Goal: Task Accomplishment & Management: Manage account settings

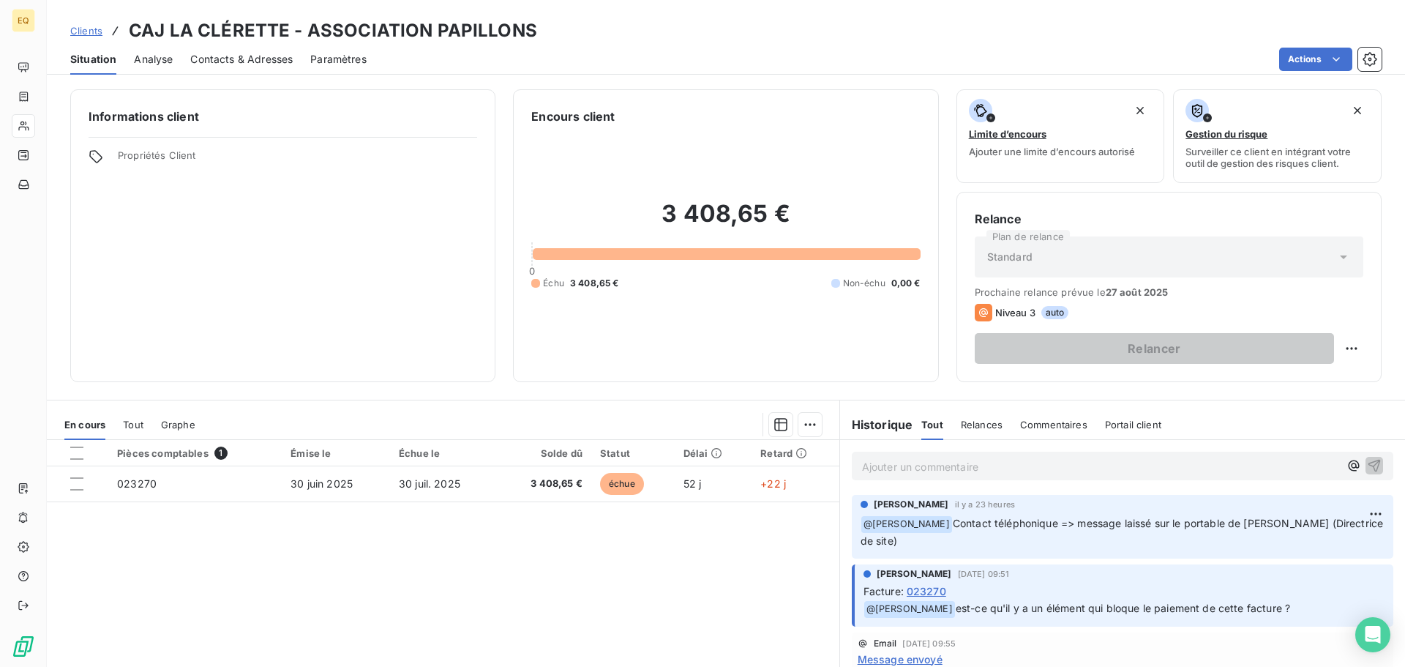
click at [887, 466] on p "Ajouter un commentaire ﻿" at bounding box center [1100, 466] width 477 height 18
click at [1367, 462] on icon "button" at bounding box center [1374, 464] width 15 height 15
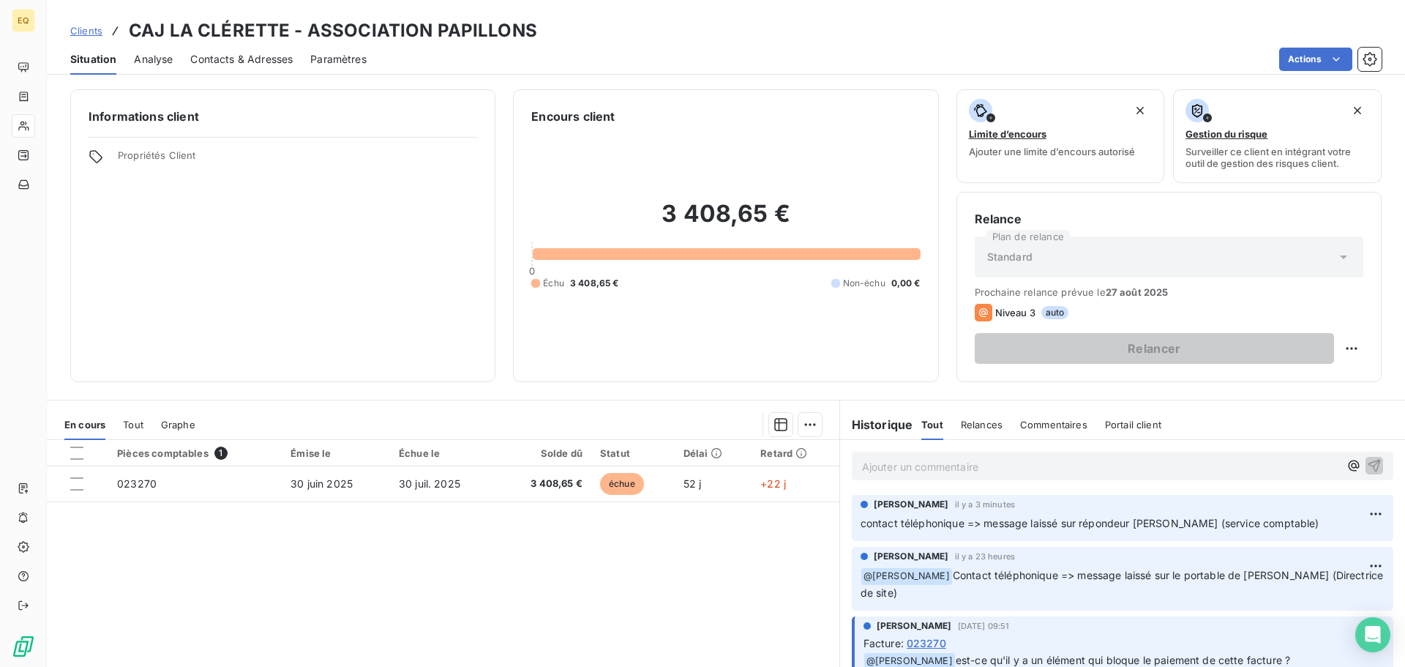
click at [85, 29] on span "Clients" at bounding box center [86, 31] width 32 height 12
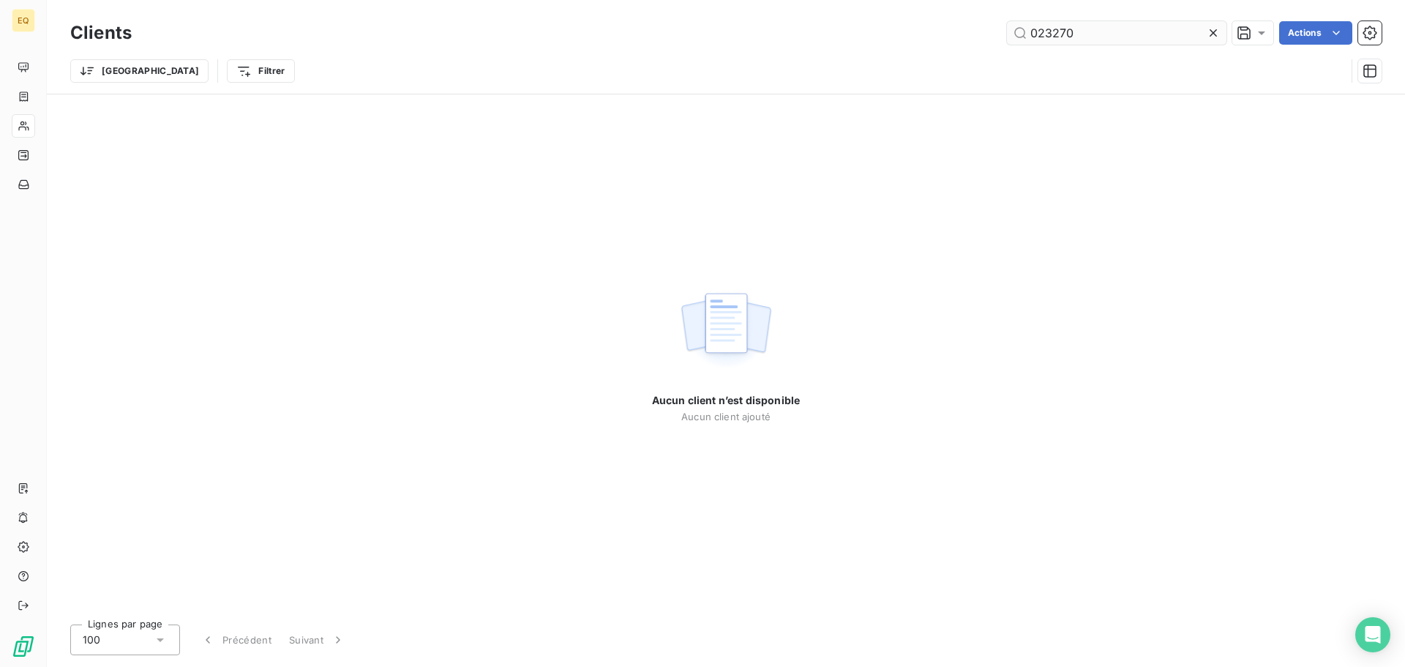
drag, startPoint x: 1091, startPoint y: 40, endPoint x: 1024, endPoint y: 34, distance: 66.8
click at [1024, 34] on input "023270" at bounding box center [1116, 32] width 219 height 23
type input "023412"
drag, startPoint x: 1091, startPoint y: 29, endPoint x: 994, endPoint y: 29, distance: 97.3
click at [994, 29] on div "023412 Actions" at bounding box center [765, 32] width 1232 height 23
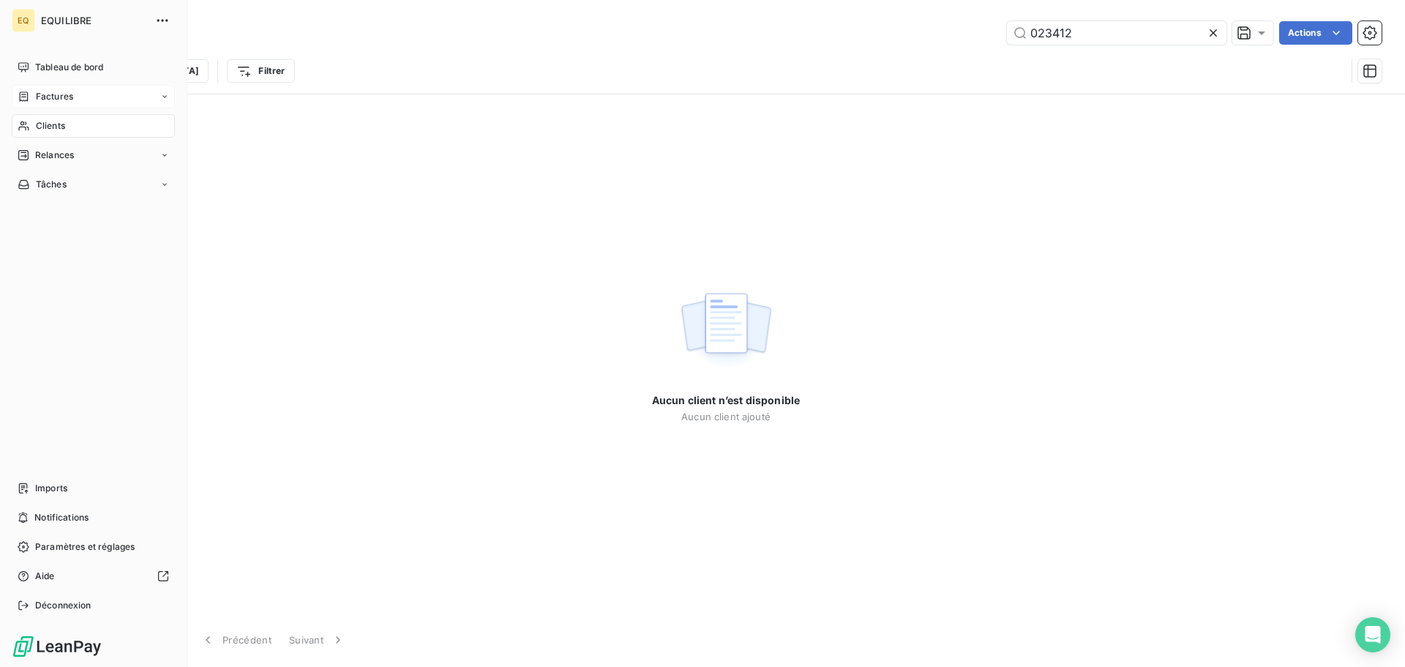
click at [42, 92] on span "Factures" at bounding box center [54, 96] width 37 height 13
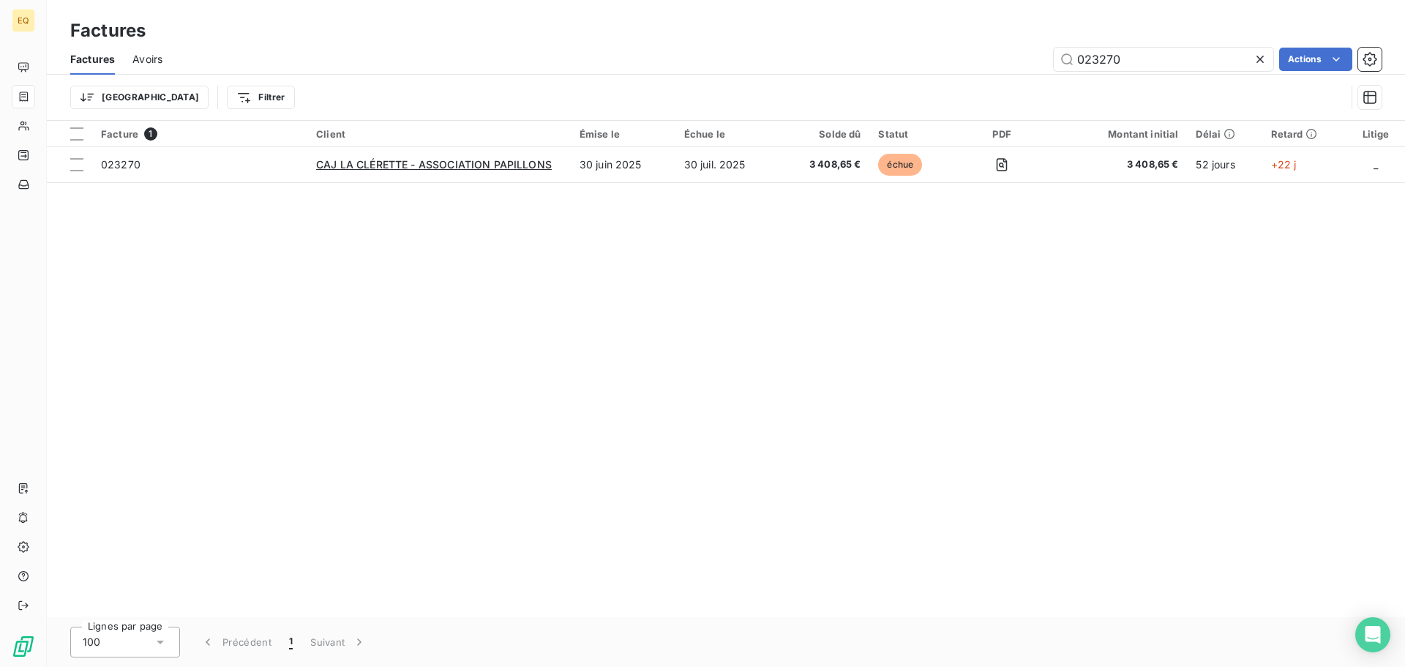
drag, startPoint x: 1126, startPoint y: 59, endPoint x: 1032, endPoint y: 57, distance: 94.4
click at [1032, 57] on div "023270 Actions" at bounding box center [780, 59] width 1201 height 23
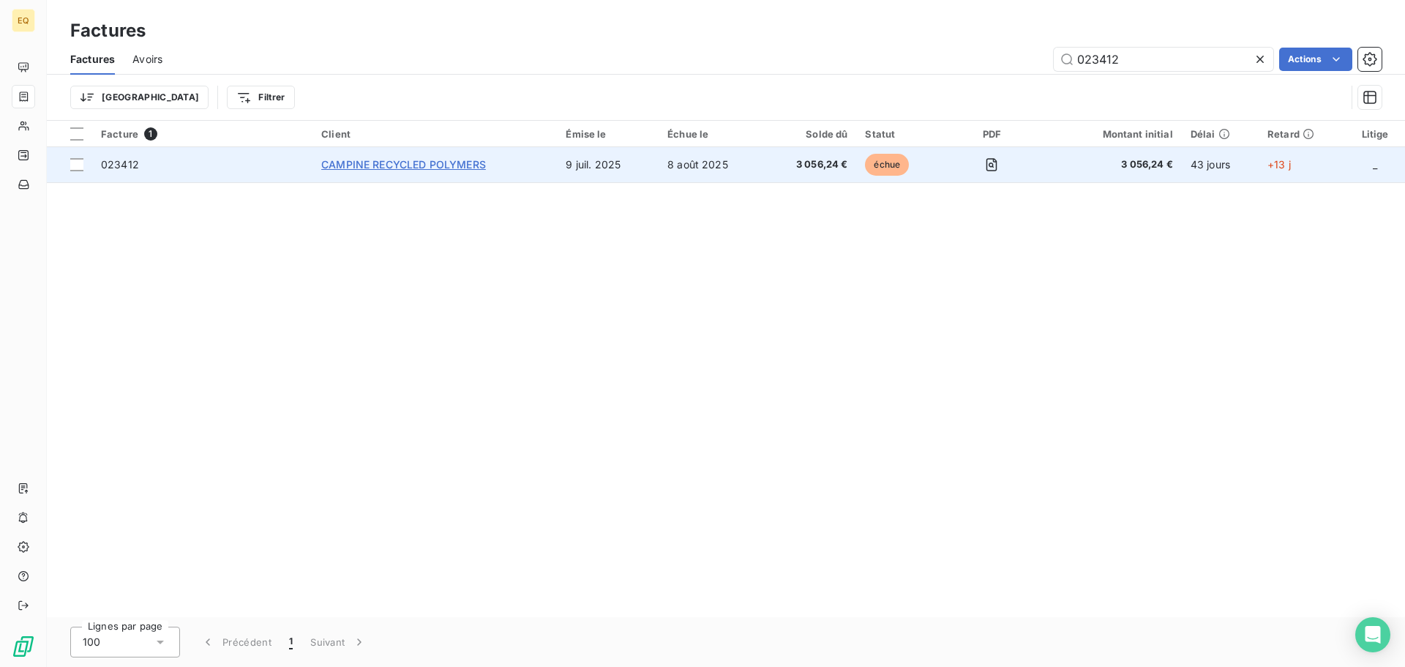
type input "023412"
click at [470, 166] on span "CAMPINE RECYCLED POLYMERS" at bounding box center [403, 164] width 165 height 12
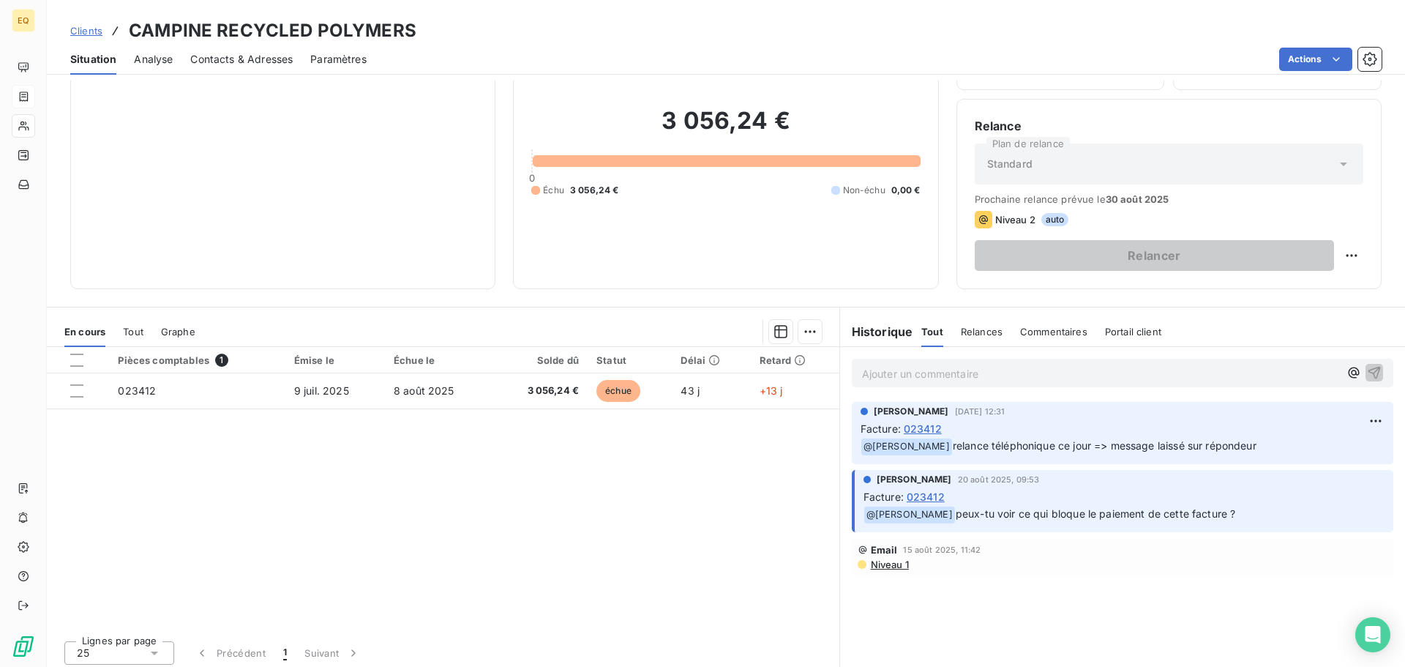
scroll to position [99, 0]
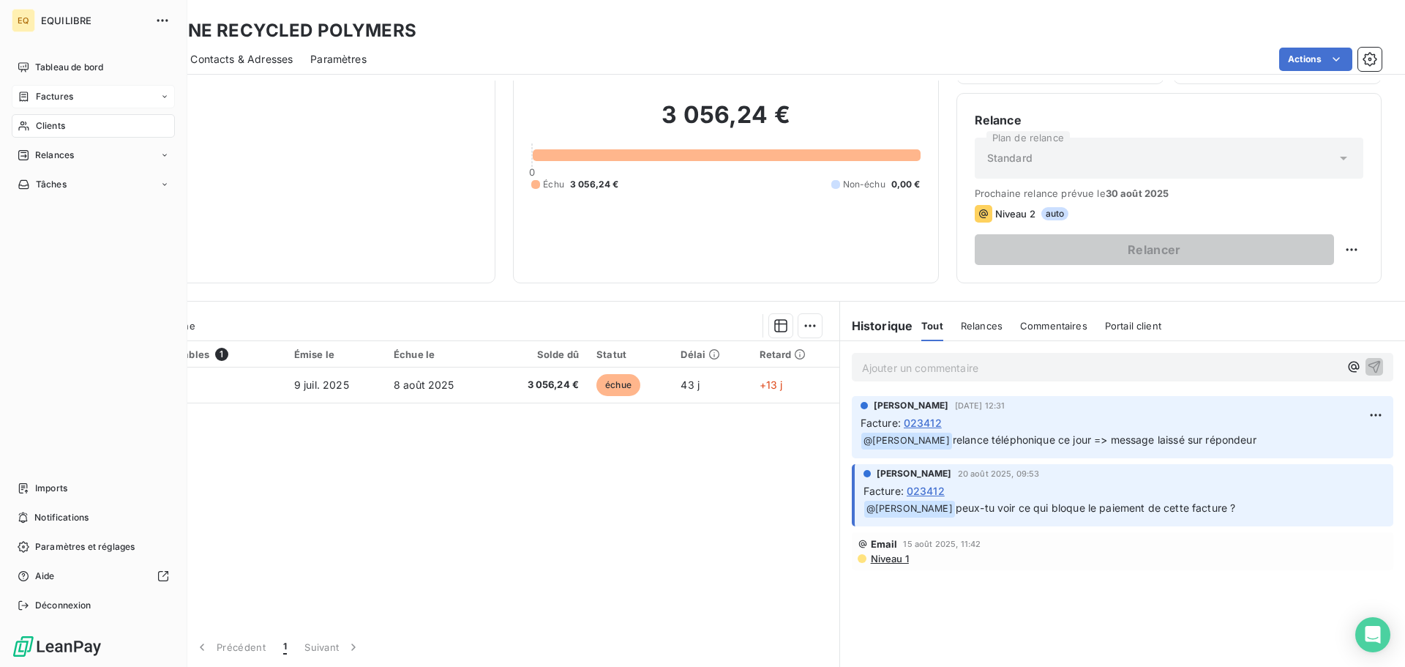
click at [60, 93] on span "Factures" at bounding box center [54, 96] width 37 height 13
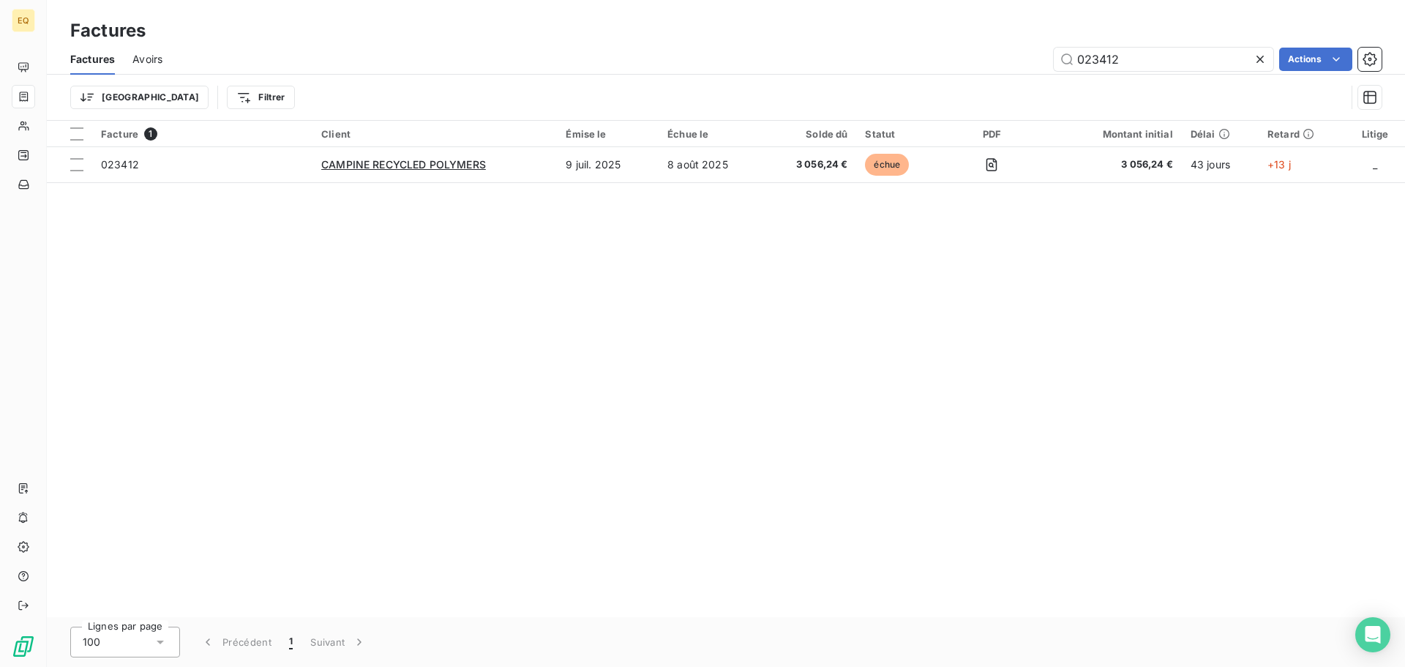
drag, startPoint x: 1138, startPoint y: 61, endPoint x: 1021, endPoint y: 64, distance: 117.8
click at [1021, 64] on div "023412 Actions" at bounding box center [780, 59] width 1201 height 23
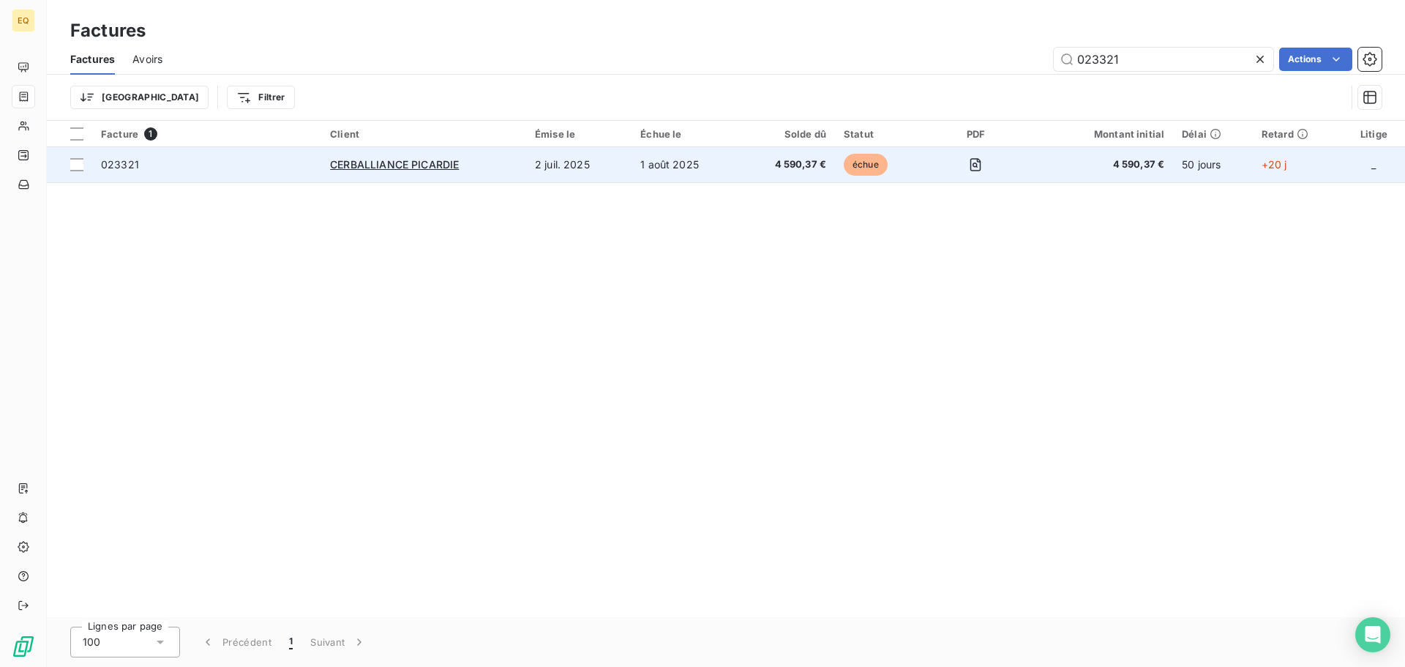
type input "023321"
click at [565, 164] on td "2 juil. 2025" at bounding box center [578, 164] width 105 height 35
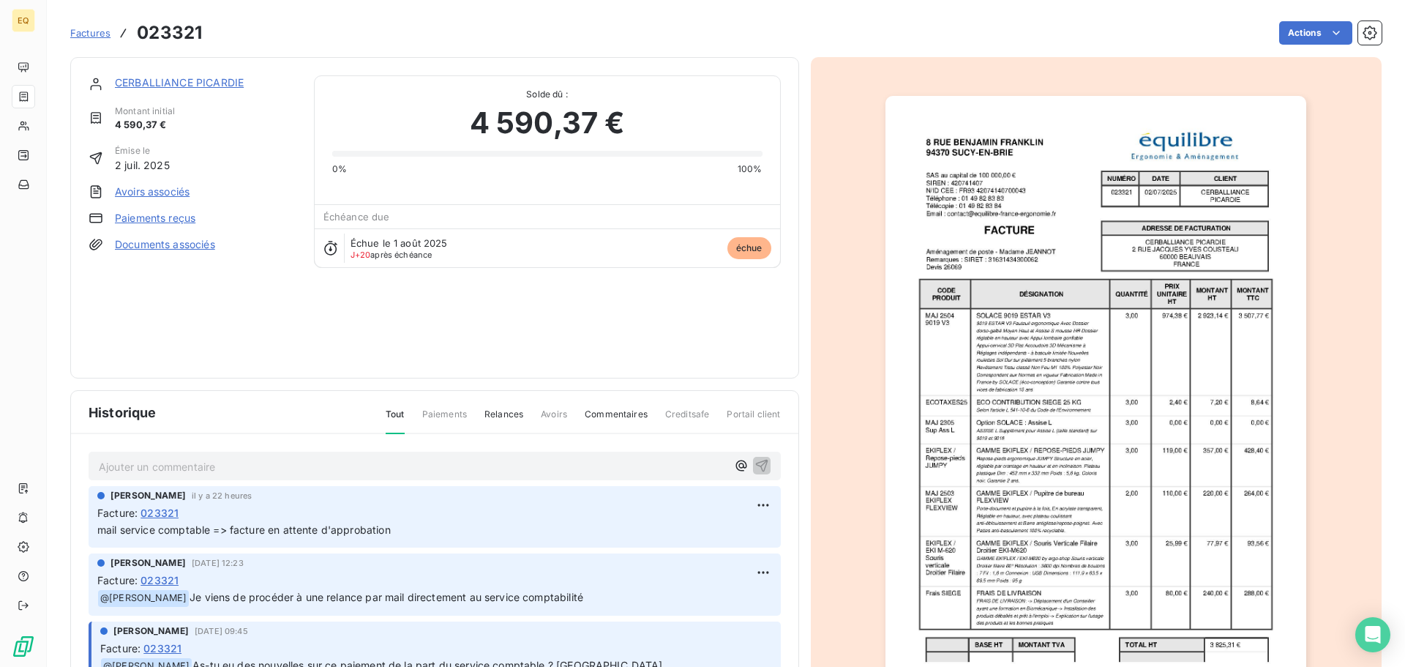
click at [94, 32] on span "Factures" at bounding box center [90, 33] width 40 height 12
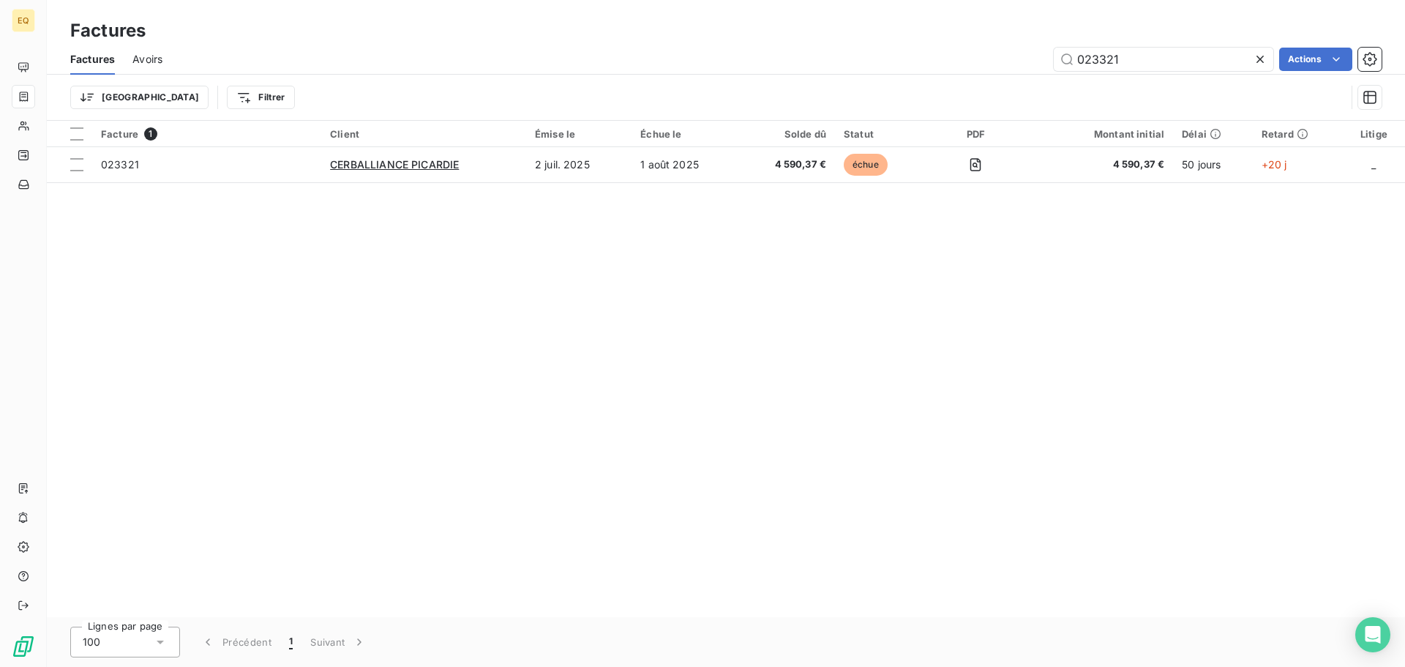
drag, startPoint x: 1133, startPoint y: 61, endPoint x: 1020, endPoint y: 58, distance: 112.7
click at [1020, 58] on div "023321 Actions" at bounding box center [780, 59] width 1201 height 23
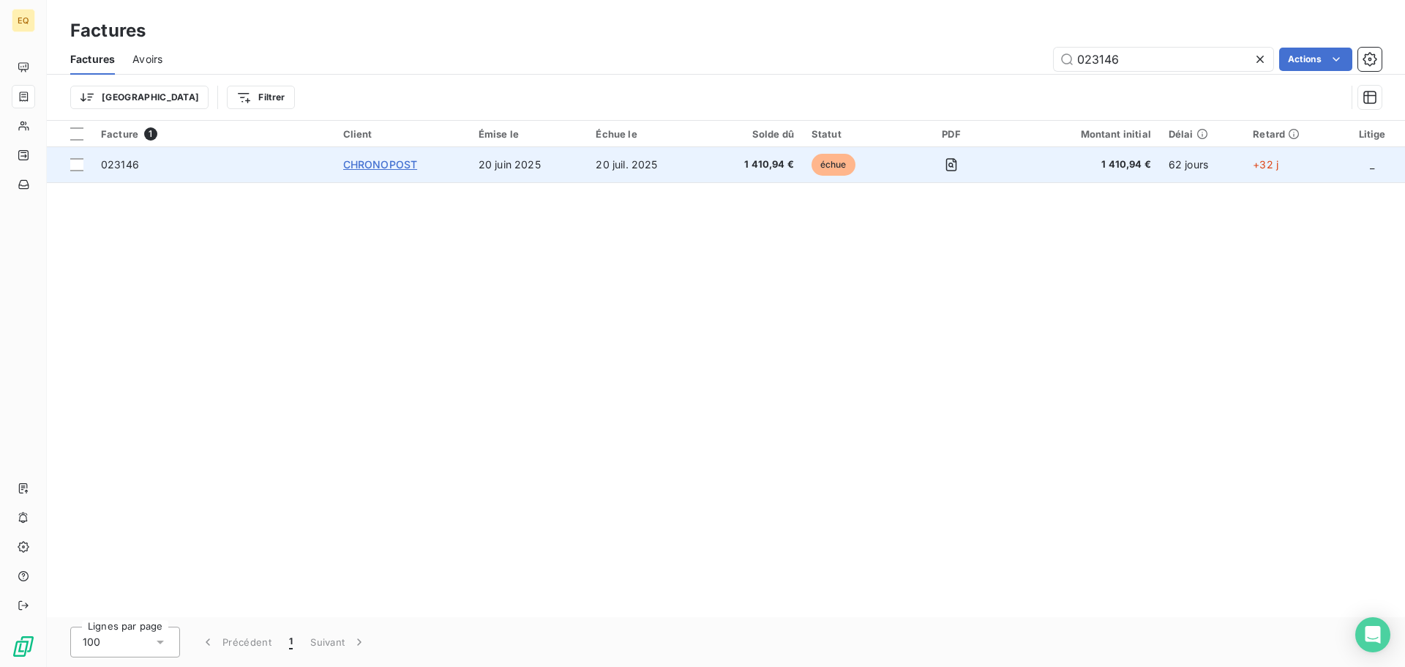
type input "023146"
click at [367, 160] on span "CHRONOPOST" at bounding box center [380, 164] width 75 height 12
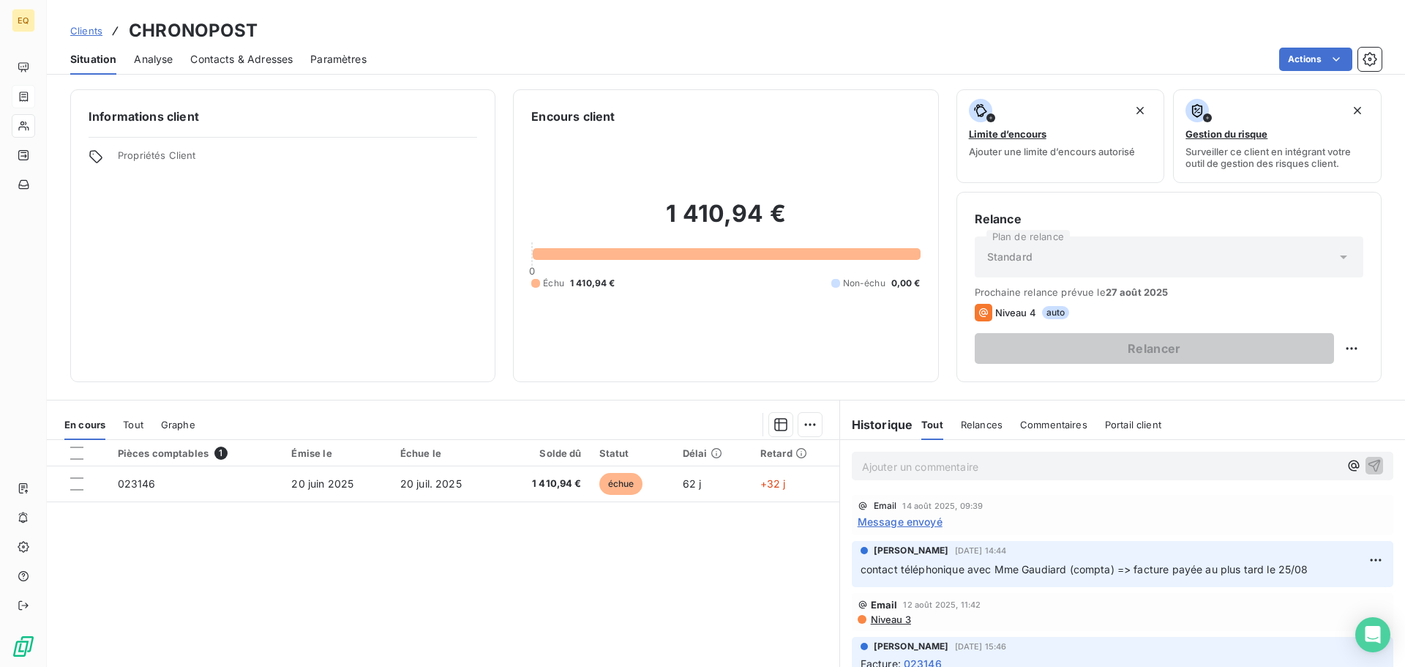
click at [86, 26] on span "Clients" at bounding box center [86, 31] width 32 height 12
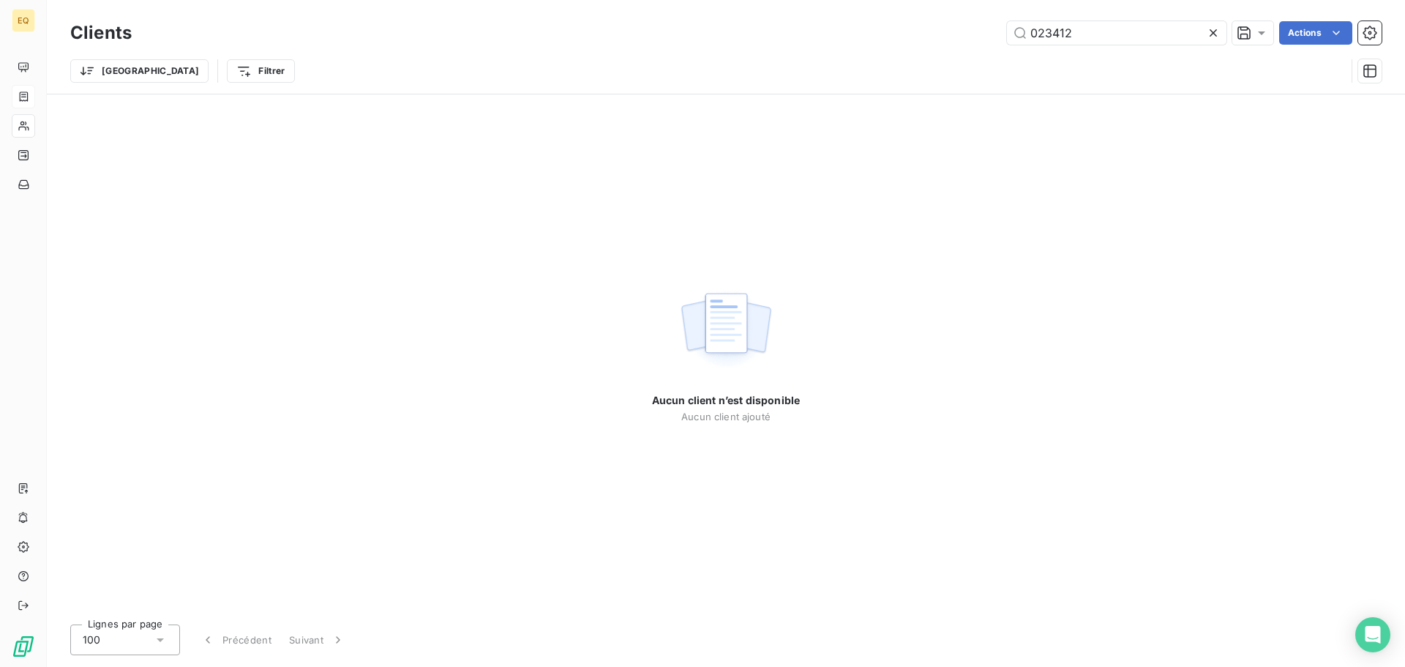
drag, startPoint x: 1112, startPoint y: 40, endPoint x: 992, endPoint y: 30, distance: 120.4
click at [993, 29] on div "023412 Actions" at bounding box center [765, 32] width 1232 height 23
drag, startPoint x: 1084, startPoint y: 35, endPoint x: 1021, endPoint y: 31, distance: 63.1
click at [1022, 33] on input "023507" at bounding box center [1116, 32] width 219 height 23
type input "023363"
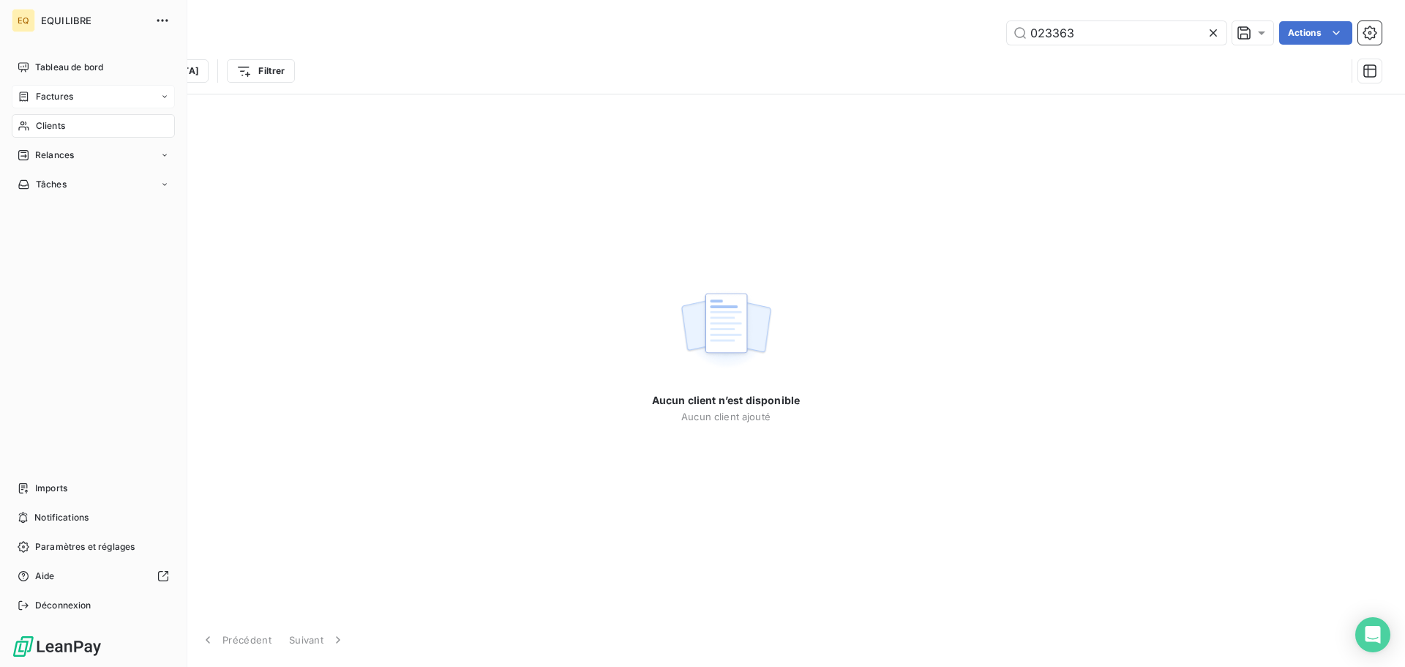
click at [44, 95] on span "Factures" at bounding box center [54, 96] width 37 height 13
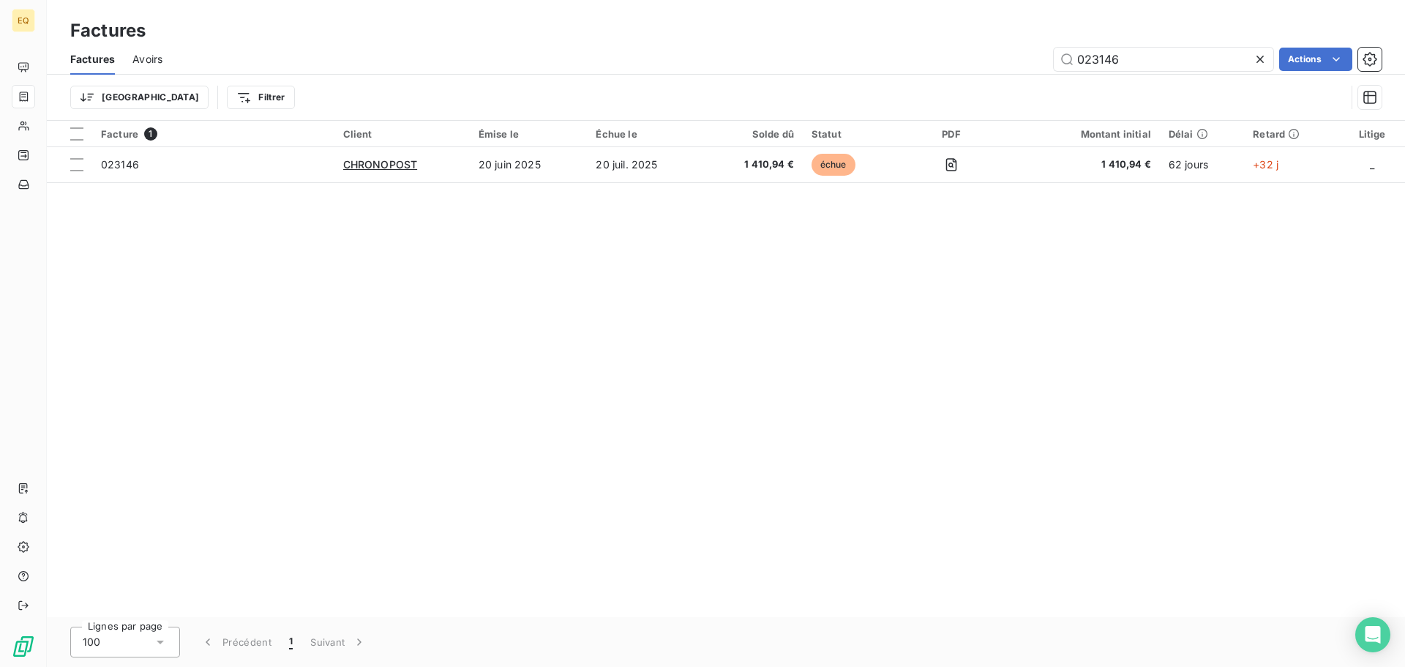
click at [1262, 59] on icon at bounding box center [1260, 59] width 15 height 15
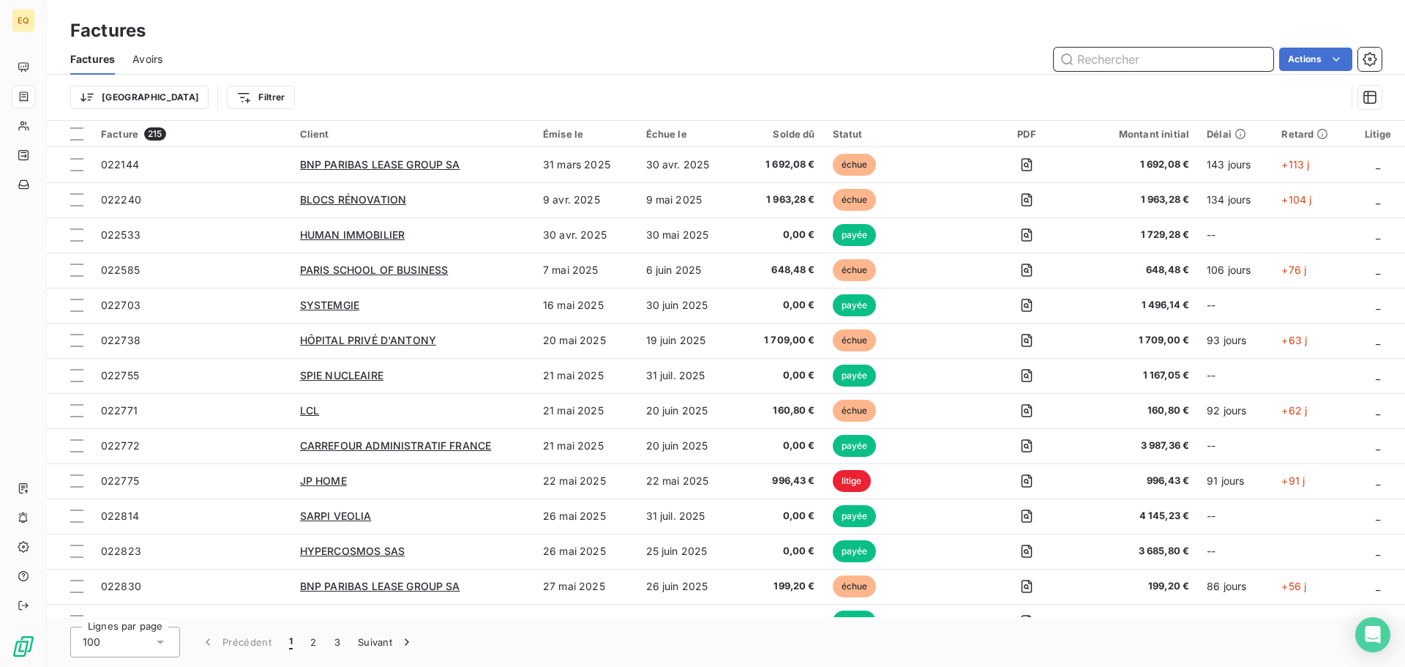
click at [1104, 60] on input "text" at bounding box center [1163, 59] width 219 height 23
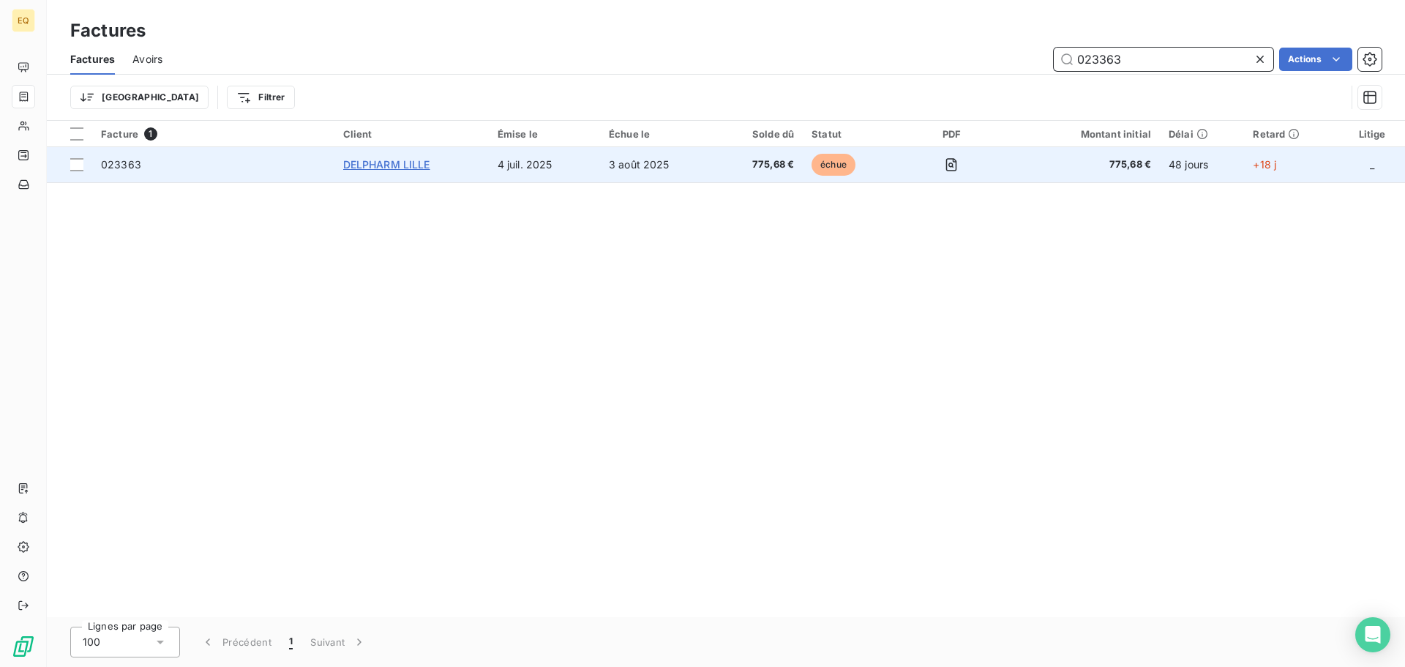
type input "023363"
click at [396, 162] on span "DELPHARM LILLE" at bounding box center [386, 164] width 87 height 12
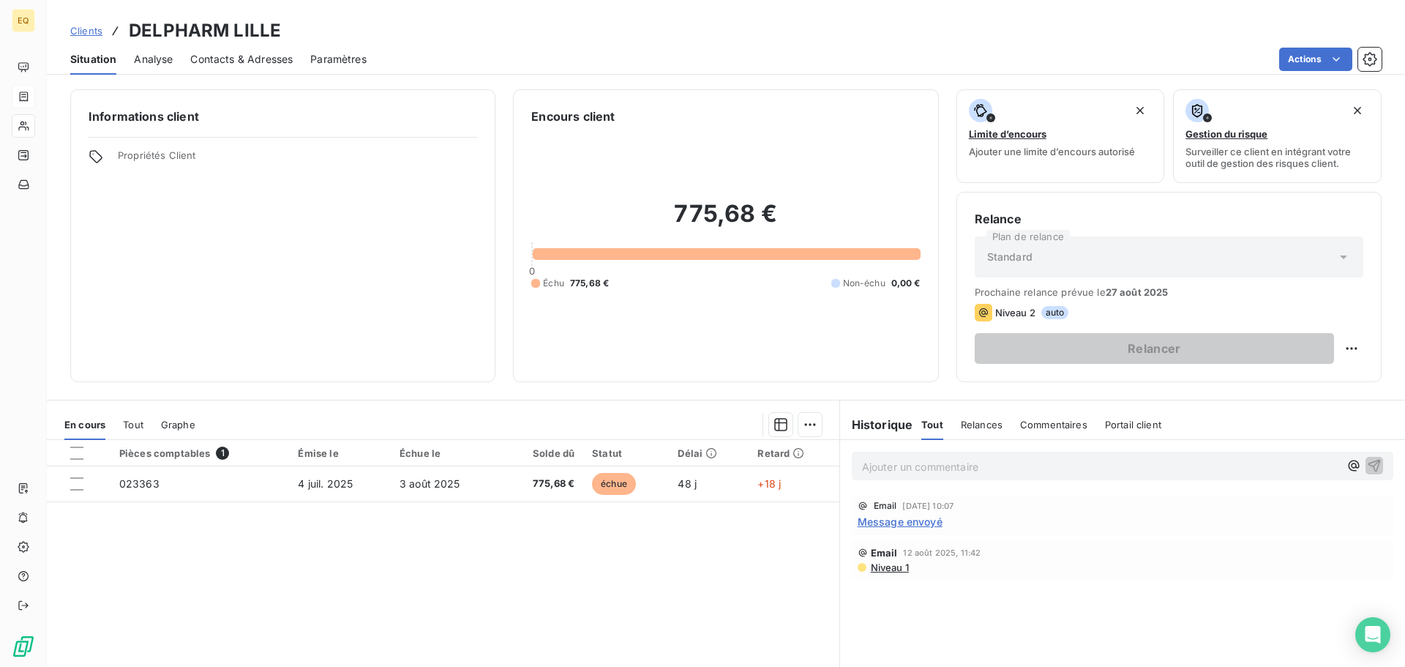
click at [221, 60] on span "Contacts & Adresses" at bounding box center [241, 59] width 102 height 15
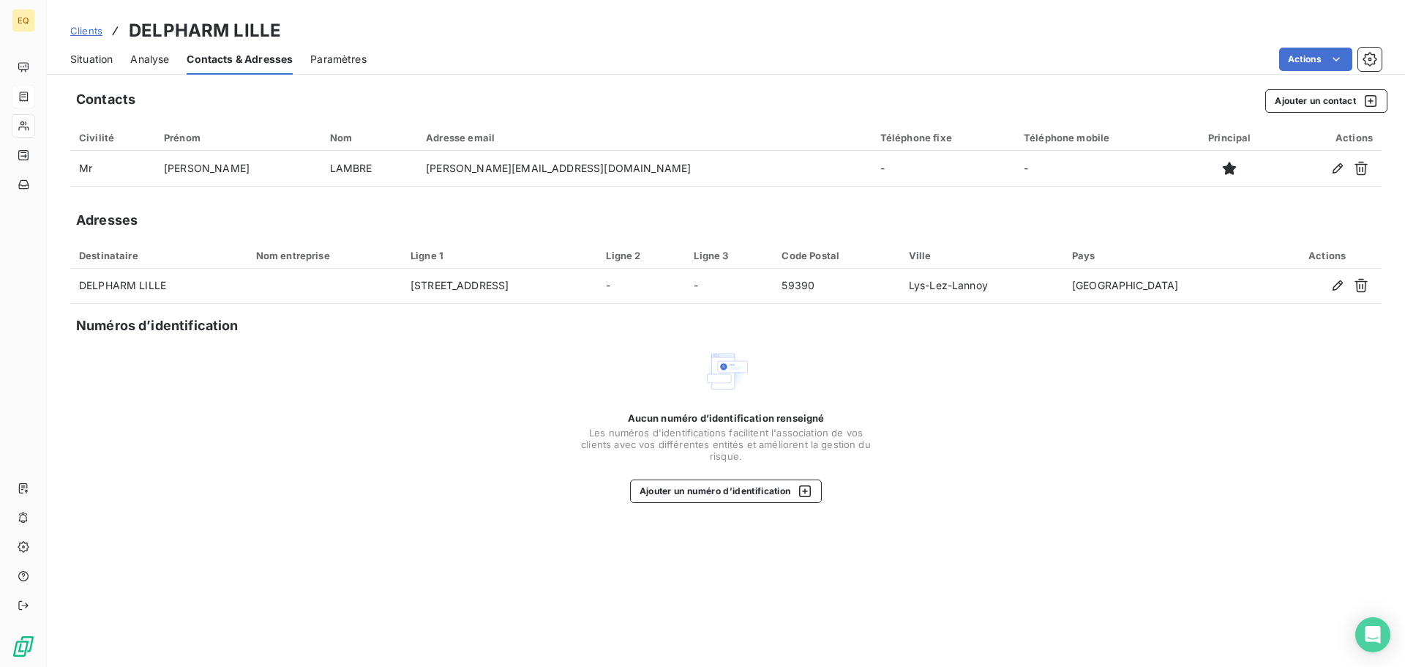
click at [83, 55] on span "Situation" at bounding box center [91, 59] width 42 height 15
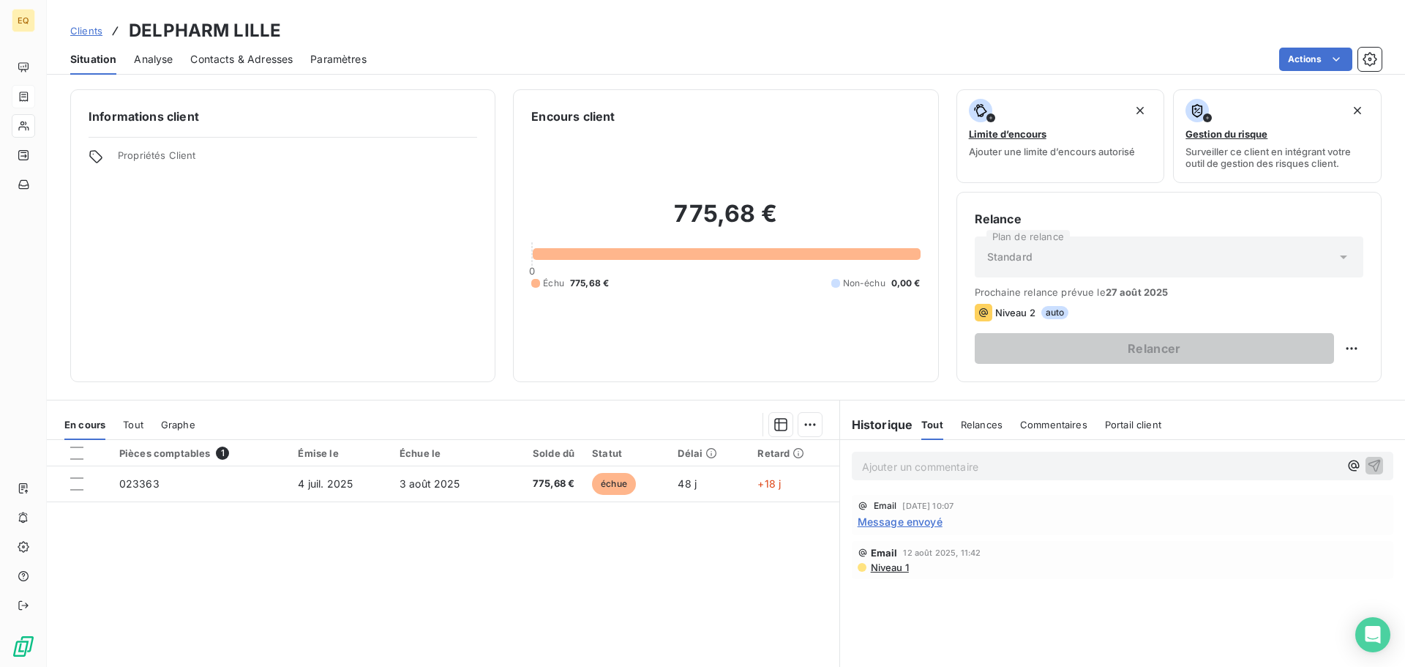
click at [241, 56] on span "Contacts & Adresses" at bounding box center [241, 59] width 102 height 15
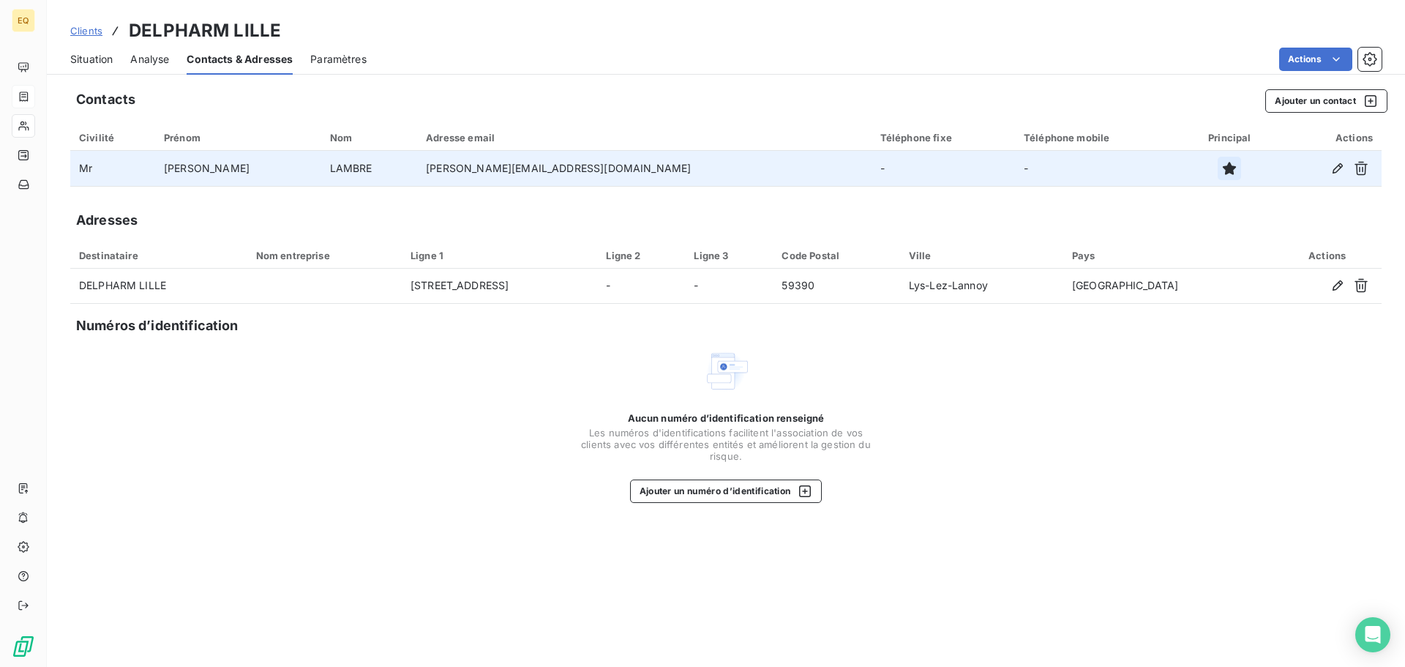
click at [1223, 168] on icon "button" at bounding box center [1229, 168] width 13 height 13
click at [1296, 97] on button "Ajouter un contact" at bounding box center [1326, 100] width 122 height 23
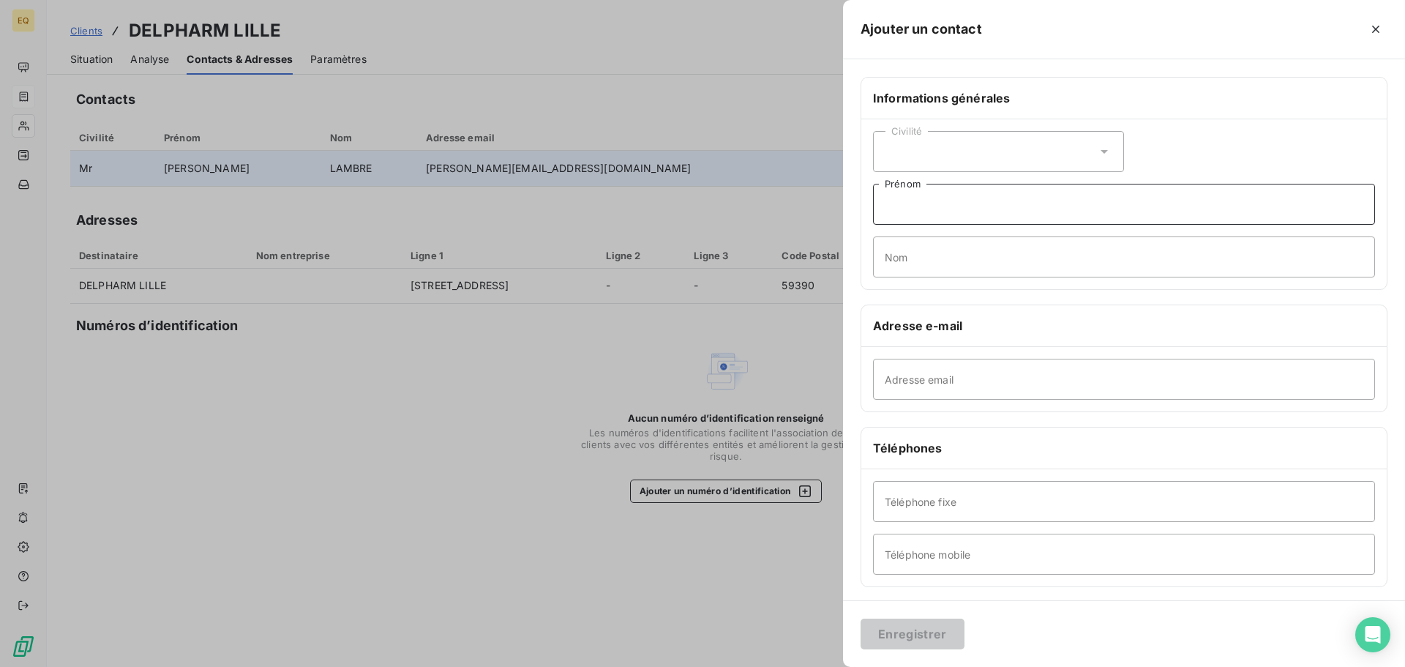
click at [975, 207] on input "Prénom" at bounding box center [1124, 204] width 502 height 41
type input "relance factures"
click at [912, 385] on input "Adresse email" at bounding box center [1124, 378] width 502 height 41
type input "accounting-finance.[GEOGRAPHIC_DATA]"
